Goal: Ask a question

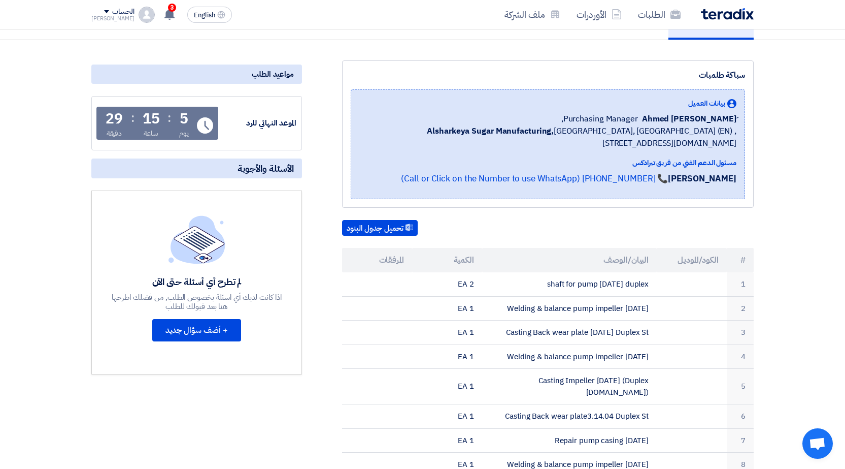
scroll to position [203, 0]
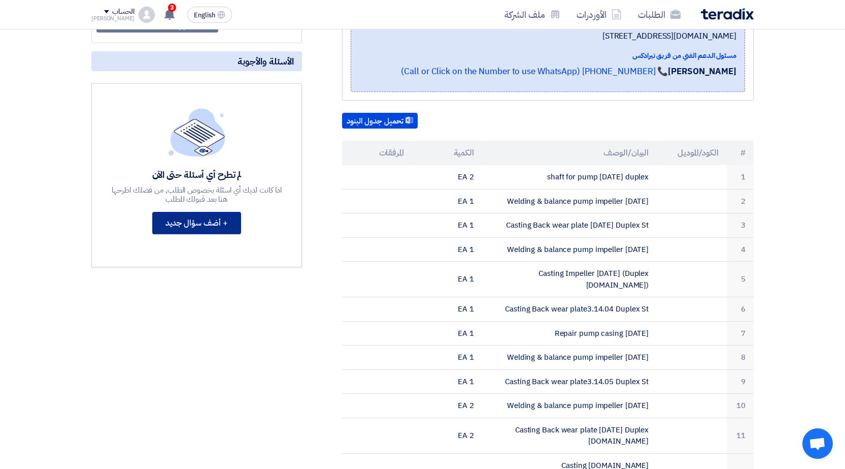
click at [219, 219] on button "+ أضف سؤال جديد" at bounding box center [196, 223] width 89 height 22
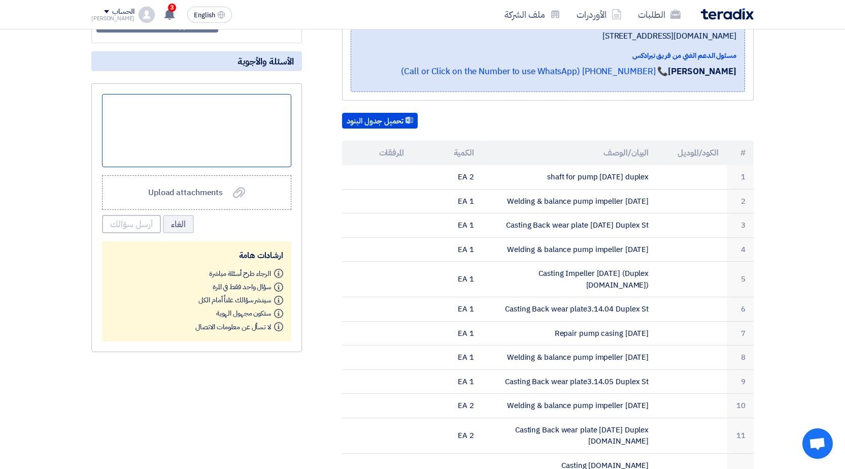
click at [249, 145] on div at bounding box center [196, 130] width 189 height 73
click at [144, 220] on button "أرسل سؤالك" at bounding box center [131, 224] width 59 height 18
click at [170, 83] on div "رقم المهندس المسؤول لارسال الرسومات Upload attachments Upload attachments الغاء…" at bounding box center [196, 217] width 211 height 268
click at [286, 106] on div "رقم المهندس المسؤول لارسال الرسومات" at bounding box center [196, 130] width 189 height 73
click at [139, 228] on button "أرسل سؤالك" at bounding box center [131, 224] width 59 height 18
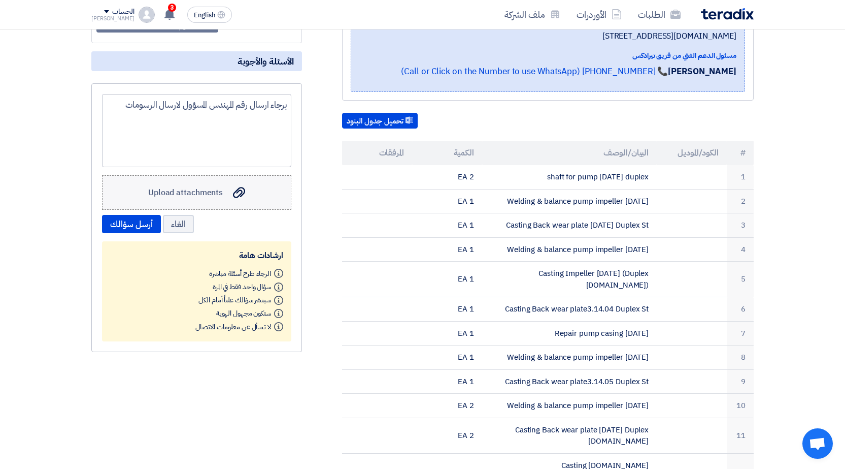
click at [207, 191] on span "Upload attachments" at bounding box center [185, 192] width 75 height 12
click at [0, 0] on input "Upload attachments Upload attachments" at bounding box center [0, 0] width 0 height 0
click at [131, 219] on button "أرسل سؤالك" at bounding box center [131, 224] width 59 height 18
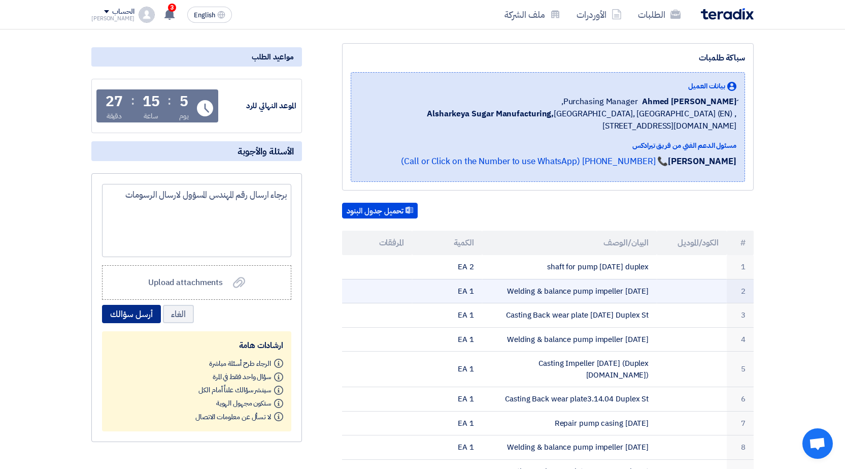
scroll to position [152, 0]
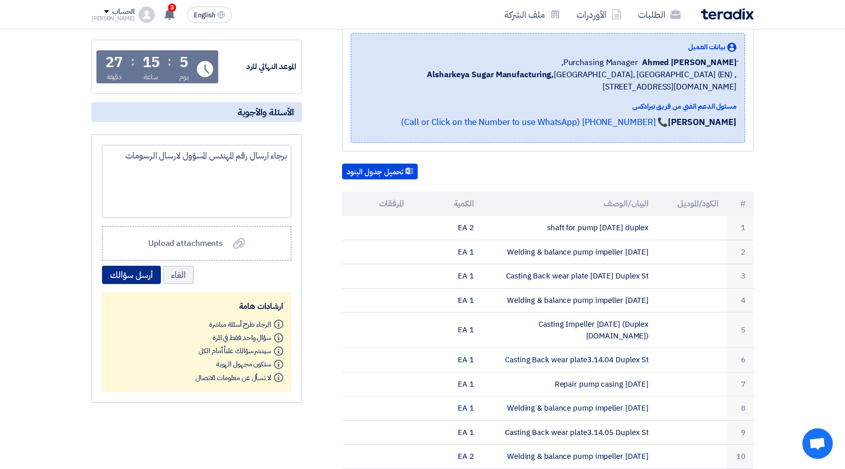
click at [120, 275] on button "أرسل سؤالك" at bounding box center [131, 275] width 59 height 18
click at [123, 162] on div "برجاء ارسال رقم المهندس المسؤول لارسال الرسومات" at bounding box center [196, 181] width 189 height 73
click at [174, 272] on button "الغاء" at bounding box center [178, 275] width 31 height 18
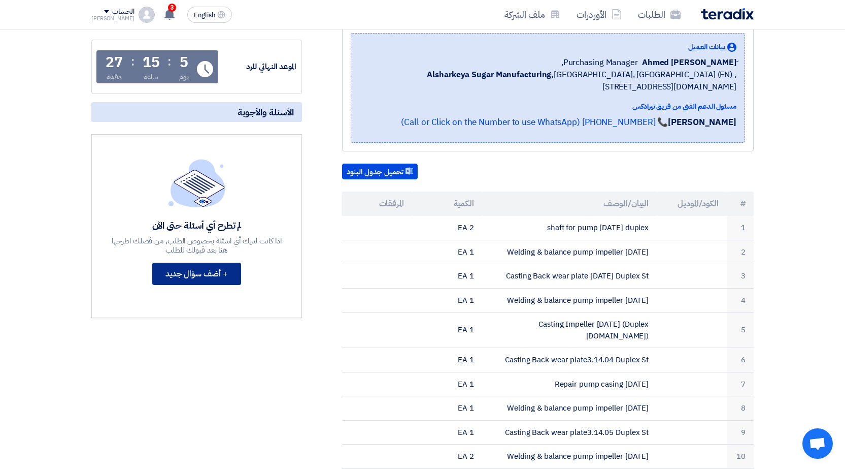
click at [186, 270] on button "+ أضف سؤال جديد" at bounding box center [196, 273] width 89 height 22
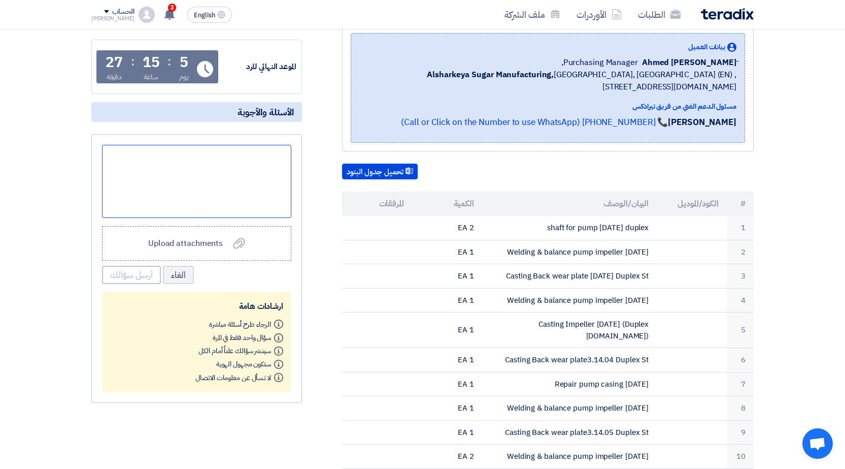
click at [265, 173] on div at bounding box center [196, 181] width 189 height 73
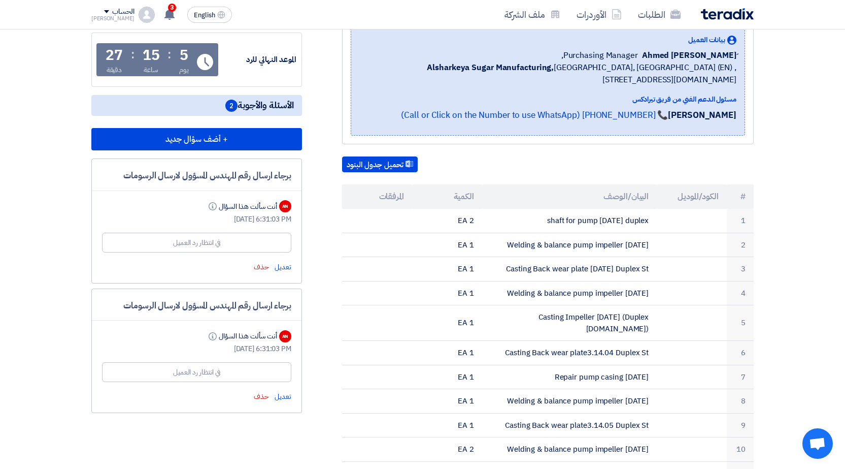
scroll to position [4, 0]
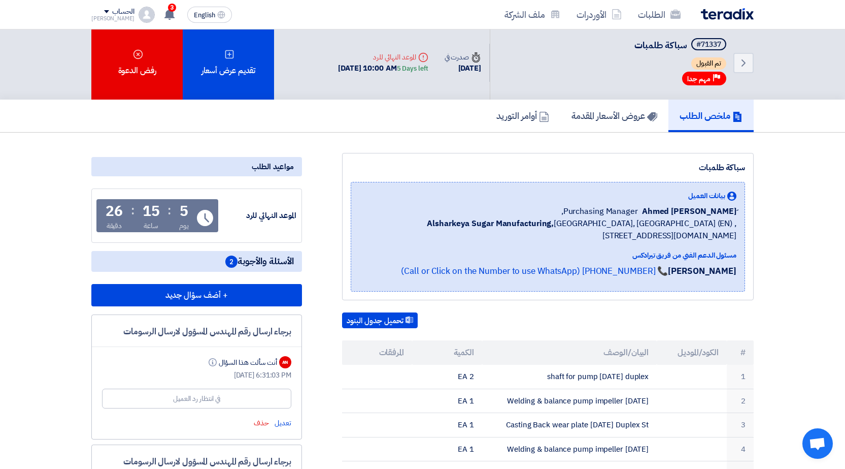
click at [287, 364] on div "AN" at bounding box center [285, 362] width 12 height 12
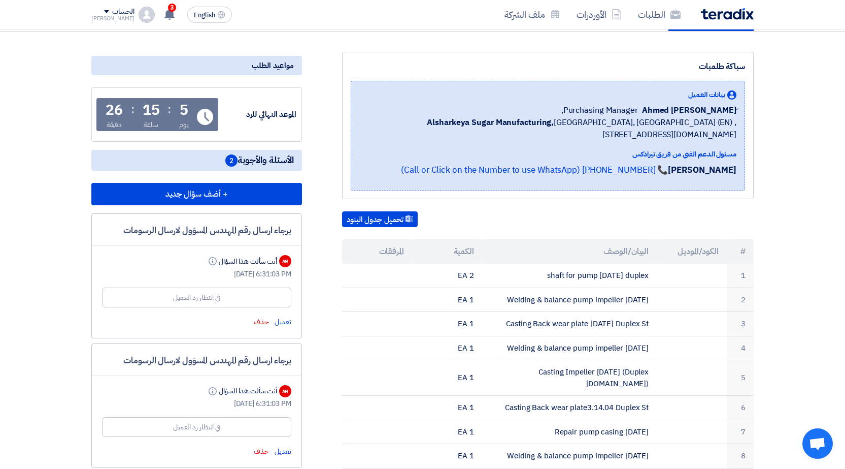
scroll to position [105, 0]
